Goal: Transaction & Acquisition: Download file/media

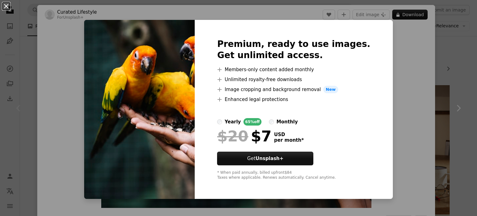
click at [5, 9] on button "An X shape" at bounding box center [5, 5] width 7 height 7
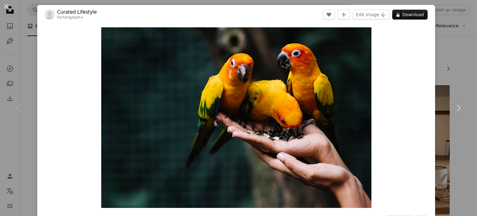
click at [5, 9] on button "An X shape" at bounding box center [5, 5] width 7 height 7
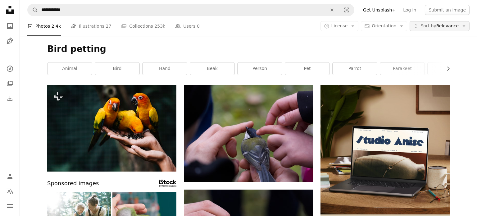
click at [455, 25] on button "Unfold Sort by Relevance Arrow down" at bounding box center [440, 26] width 60 height 10
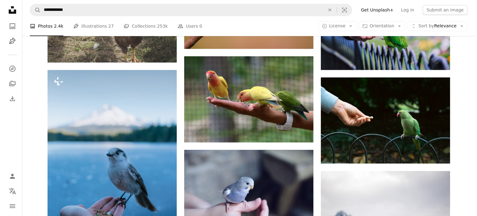
scroll to position [372, 0]
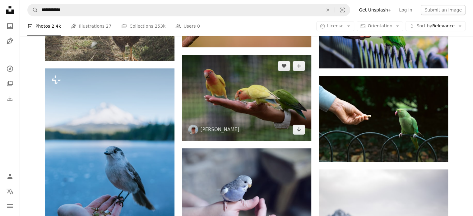
click at [237, 104] on img at bounding box center [246, 98] width 129 height 86
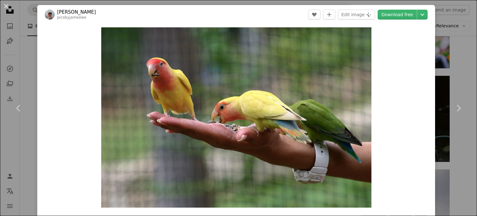
click at [397, 20] on header "[PERSON_NAME] picsbyjameslee A heart A plus sign Edit image Plus sign for Unspl…" at bounding box center [236, 14] width 398 height 19
click at [395, 16] on link "Download free" at bounding box center [397, 15] width 39 height 10
